Goal: Obtain resource: Download file/media

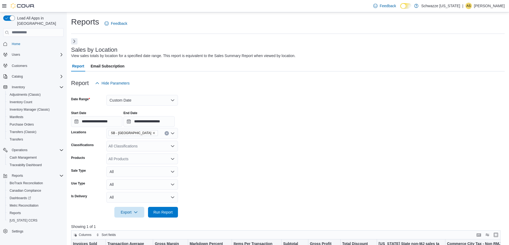
scroll to position [186, 0]
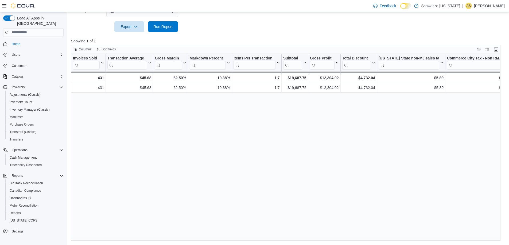
click at [5, 6] on icon at bounding box center [4, 6] width 4 height 4
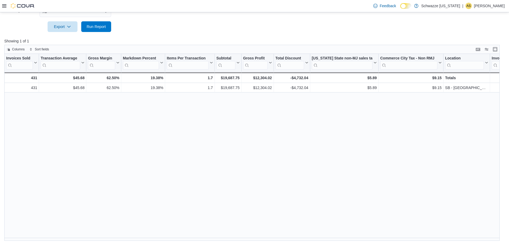
click at [5, 6] on icon at bounding box center [4, 6] width 4 height 4
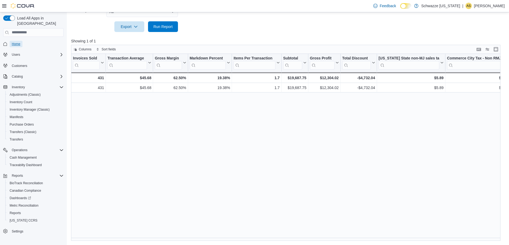
click at [15, 42] on span "Home" at bounding box center [16, 44] width 9 height 4
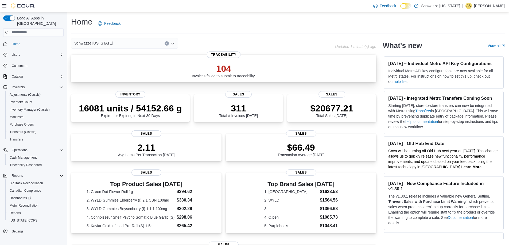
click at [218, 68] on p "104" at bounding box center [224, 68] width 64 height 11
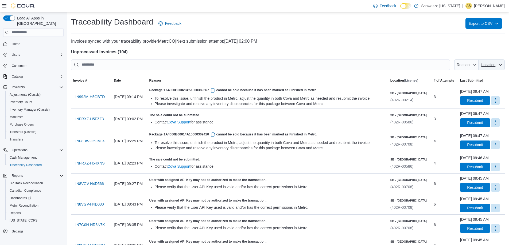
click at [504, 63] on button "Location" at bounding box center [491, 65] width 26 height 11
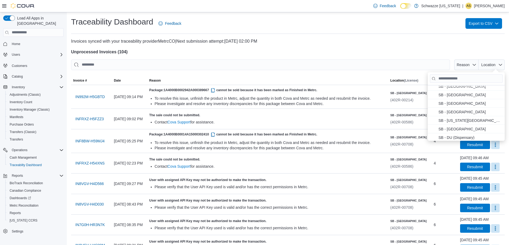
scroll to position [80, 0]
click at [465, 120] on span "SB - Commerce City . To check this option, press Enter." at bounding box center [463, 120] width 51 height 6
type input "**********"
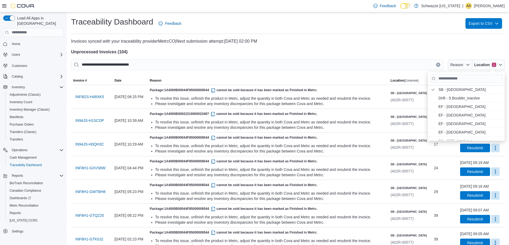
click at [390, 42] on p "Invoices synced with your traceability provider MetrcCO | Next submission attem…" at bounding box center [287, 41] width 433 height 6
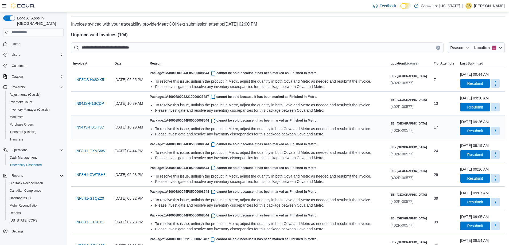
scroll to position [0, 0]
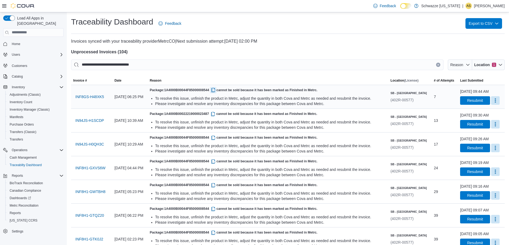
click at [216, 91] on button "button" at bounding box center [213, 90] width 6 height 6
click at [474, 101] on span "Resubmit" at bounding box center [475, 100] width 16 height 5
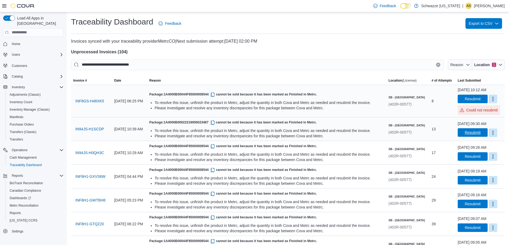
click at [468, 130] on span "Resubmit" at bounding box center [472, 132] width 23 height 9
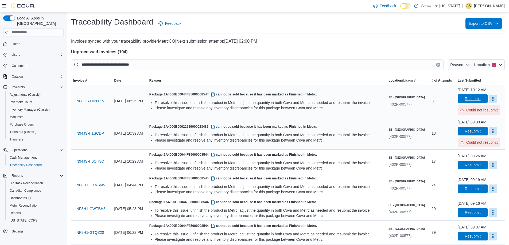
click at [474, 98] on span "Resubmit" at bounding box center [472, 98] width 16 height 5
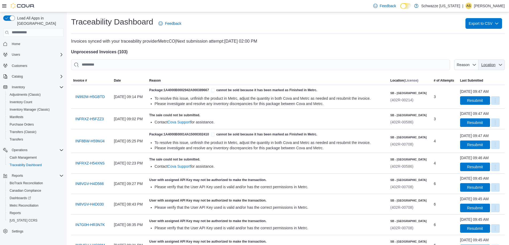
click at [502, 65] on icon "button" at bounding box center [500, 65] width 4 height 4
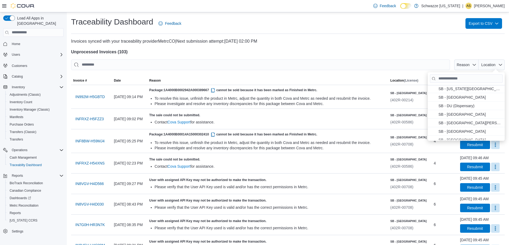
scroll to position [107, 0]
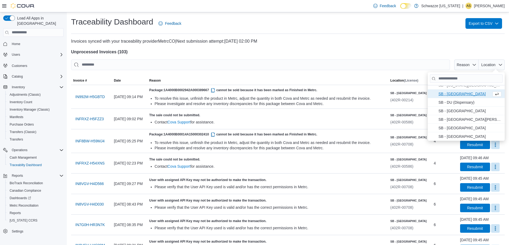
click at [476, 97] on span "SB - Commerce City . To check this option, press Enter." at bounding box center [463, 94] width 51 height 6
type input "**********"
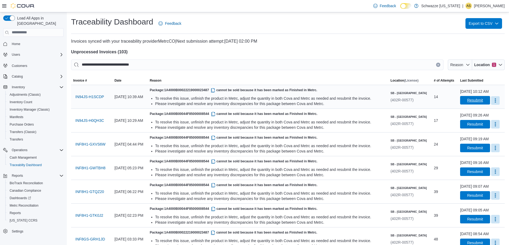
click at [463, 97] on span "Resubmit" at bounding box center [474, 100] width 23 height 9
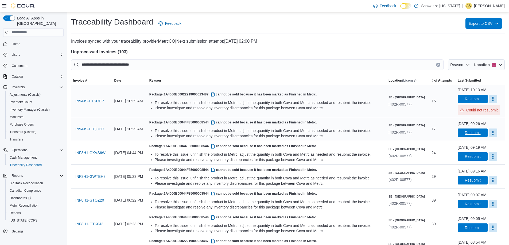
click at [464, 135] on span "Resubmit" at bounding box center [472, 132] width 16 height 5
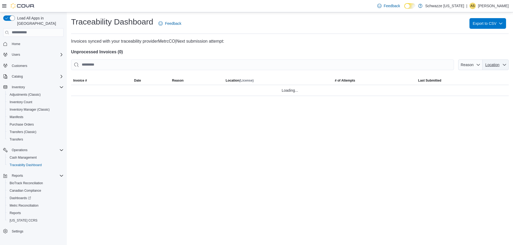
click at [494, 66] on span "Location" at bounding box center [492, 65] width 14 height 4
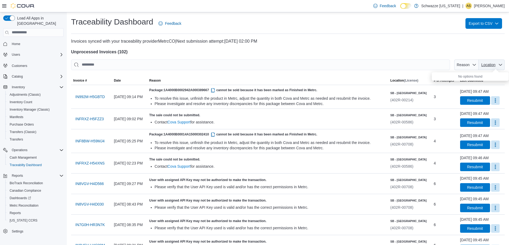
click at [490, 64] on span "Location" at bounding box center [488, 65] width 14 height 4
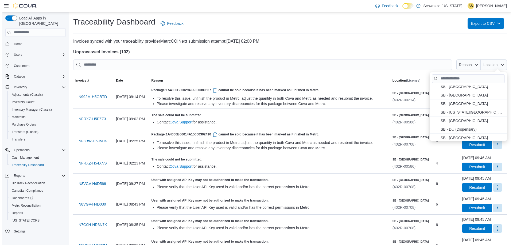
scroll to position [80, 0]
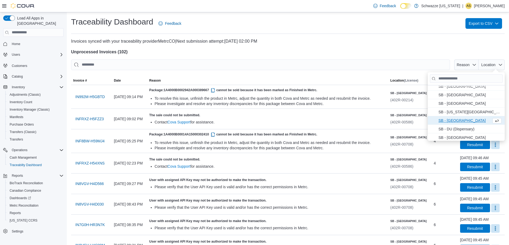
click at [469, 120] on span "SB - Commerce City . To check this option, press Enter." at bounding box center [463, 120] width 51 height 6
type input "**********"
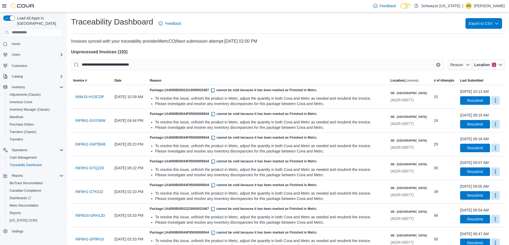
click at [378, 45] on div at bounding box center [287, 47] width 433 height 4
click at [467, 123] on span "Resubmit" at bounding box center [475, 123] width 16 height 5
click at [17, 211] on span "Reports" at bounding box center [15, 213] width 11 height 4
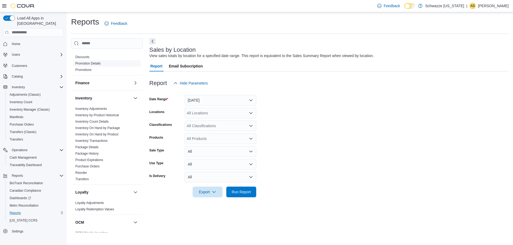
scroll to position [80, 0]
click at [110, 133] on link "Inventory On Hand by Product" at bounding box center [96, 134] width 43 height 4
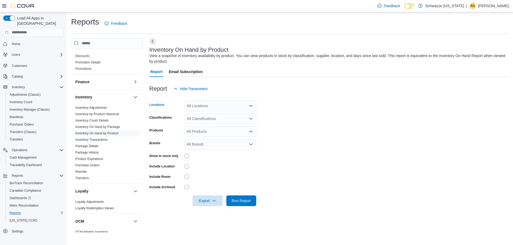
click at [224, 104] on div "All Locations" at bounding box center [220, 106] width 72 height 11
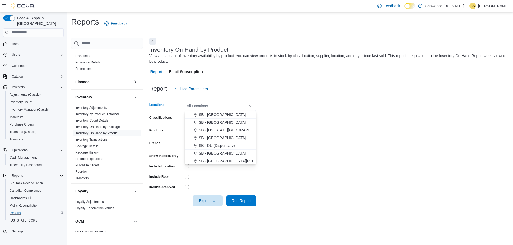
scroll to position [107, 0]
click at [230, 134] on span "SB - [GEOGRAPHIC_DATA]" at bounding box center [222, 131] width 47 height 5
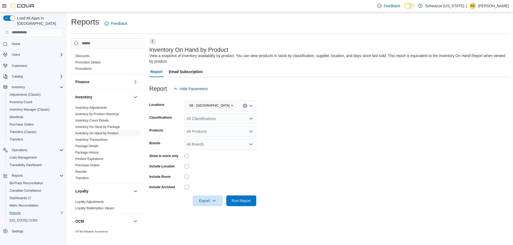
click at [295, 140] on form "Locations SB - Commerce City Classifications All Classifications Products All P…" at bounding box center [328, 150] width 359 height 112
click at [229, 130] on div "All Products" at bounding box center [220, 131] width 72 height 11
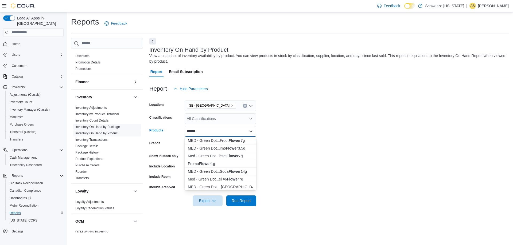
type input "******"
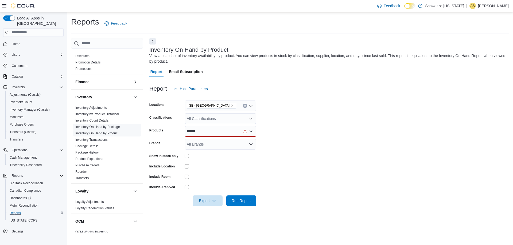
click at [98, 128] on link "Inventory On Hand by Package" at bounding box center [97, 127] width 45 height 4
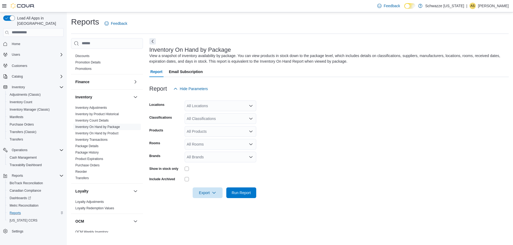
click at [218, 116] on div "All Classifications" at bounding box center [220, 118] width 72 height 11
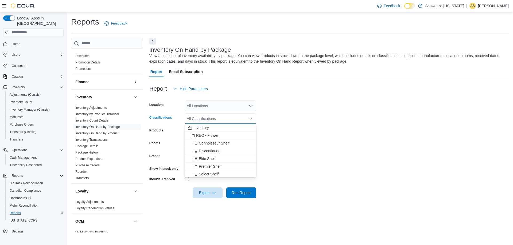
click at [211, 136] on span "REC - Flower" at bounding box center [207, 135] width 22 height 5
click at [284, 141] on form "Locations All Locations Classifications REC - Flower Combo box. Selected. REC -…" at bounding box center [328, 146] width 359 height 104
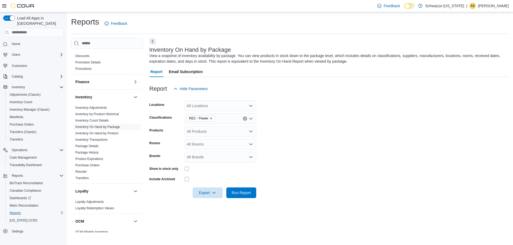
click at [209, 108] on div "All Locations" at bounding box center [220, 106] width 72 height 11
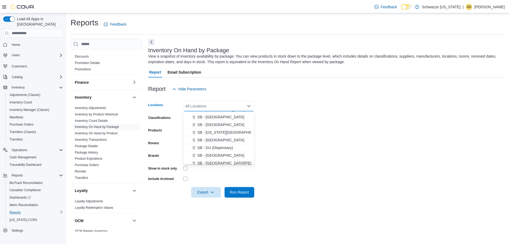
scroll to position [107, 0]
click at [220, 131] on span "SB - [GEOGRAPHIC_DATA]" at bounding box center [222, 131] width 47 height 5
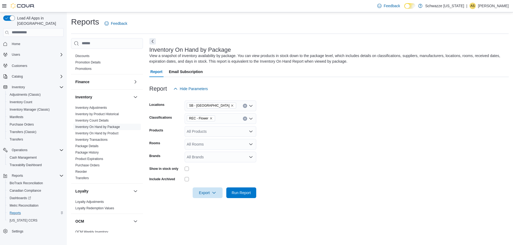
click at [306, 144] on form "Locations SB - Commerce City Classifications REC - Flower Products All Products…" at bounding box center [328, 146] width 359 height 104
click at [240, 132] on div "All Products" at bounding box center [220, 131] width 72 height 11
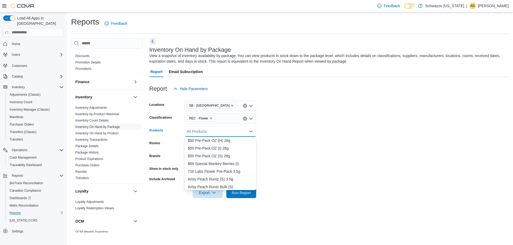
click at [240, 132] on div "All Products" at bounding box center [220, 131] width 72 height 11
click at [299, 140] on form "Locations SB - Commerce City Classifications REC - Flower Products All Products…" at bounding box center [328, 146] width 359 height 104
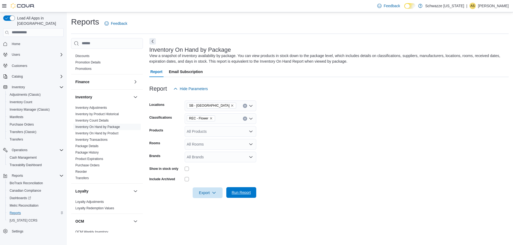
click at [238, 196] on span "Run Report" at bounding box center [240, 192] width 23 height 11
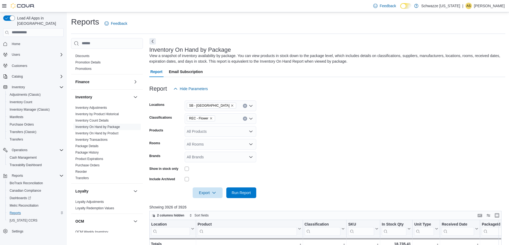
click at [245, 133] on div "All Products" at bounding box center [220, 131] width 72 height 11
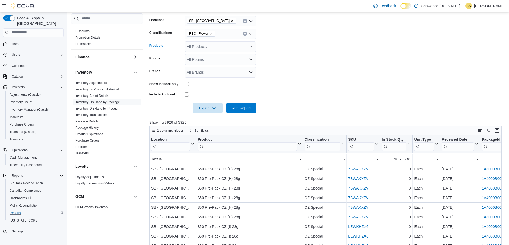
scroll to position [107, 0]
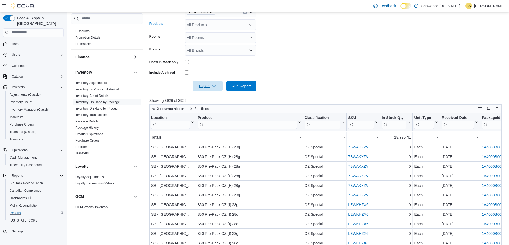
click at [215, 88] on icon "button" at bounding box center [214, 86] width 4 height 4
click at [216, 98] on span "Export to Excel" at bounding box center [208, 97] width 24 height 4
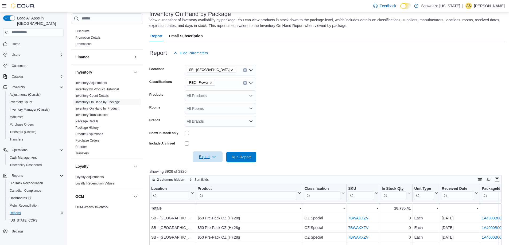
scroll to position [0, 0]
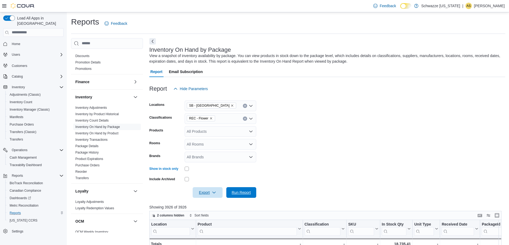
click at [244, 191] on span "Run Report" at bounding box center [240, 192] width 19 height 5
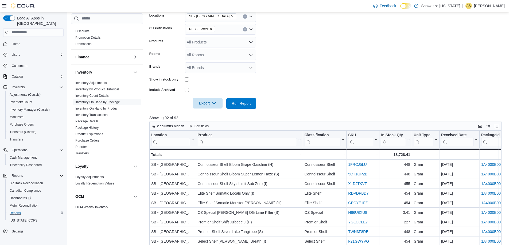
scroll to position [107, 0]
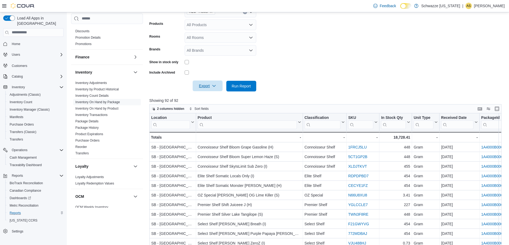
click at [205, 87] on span "Export" at bounding box center [207, 86] width 23 height 11
click at [215, 96] on span "Export to Excel" at bounding box center [208, 97] width 24 height 4
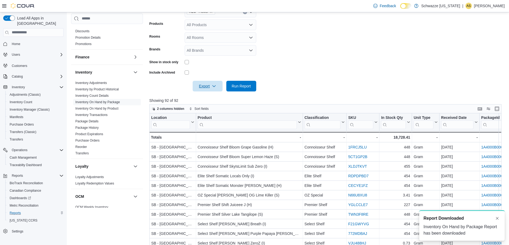
scroll to position [0, 0]
